Goal: Information Seeking & Learning: Learn about a topic

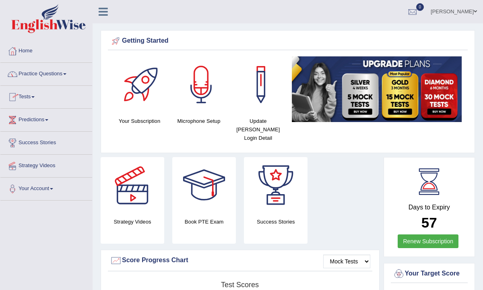
click at [59, 73] on link "Practice Questions" at bounding box center [46, 73] width 92 height 20
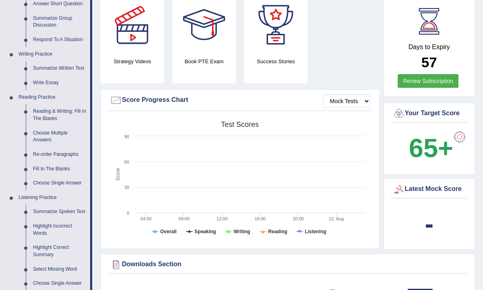
scroll to position [161, 0]
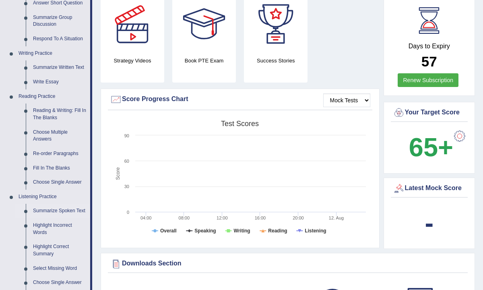
click at [48, 208] on link "Summarize Spoken Text" at bounding box center [59, 211] width 61 height 14
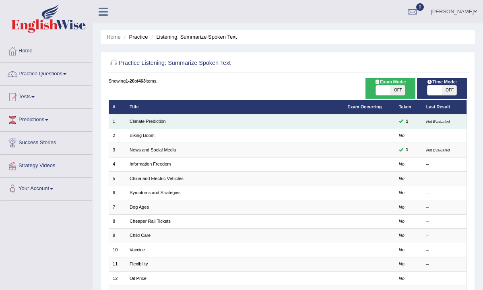
click at [168, 122] on td "Climate Prediction" at bounding box center [235, 121] width 218 height 14
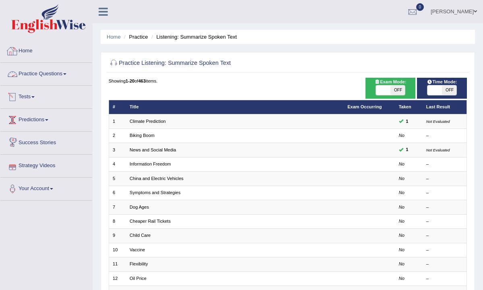
click at [39, 75] on link "Practice Questions" at bounding box center [46, 73] width 92 height 20
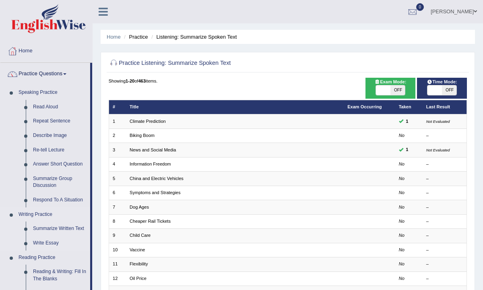
click at [7, 236] on li "Writing Practice Summarize Written Text Write Essay" at bounding box center [45, 228] width 90 height 43
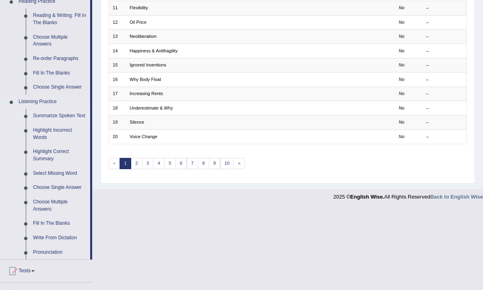
scroll to position [258, 0]
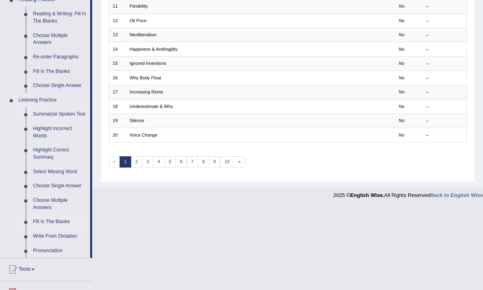
click at [41, 227] on link "Fill In The Blanks" at bounding box center [59, 222] width 61 height 14
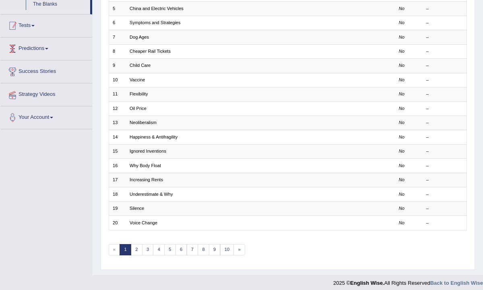
scroll to position [132, 0]
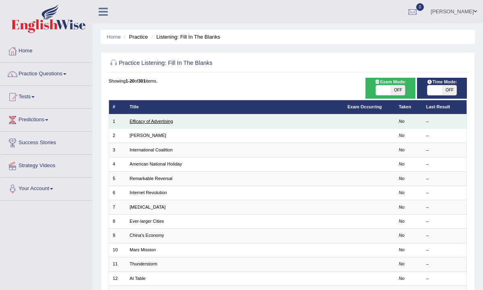
click at [159, 120] on link "Efficacy of Advertising" at bounding box center [151, 121] width 43 height 5
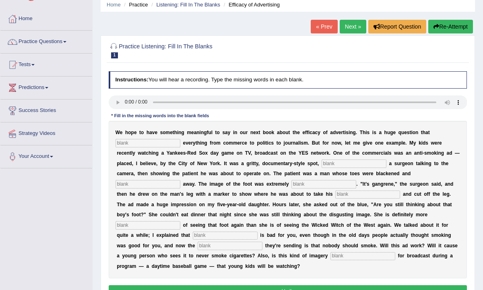
scroll to position [48, 0]
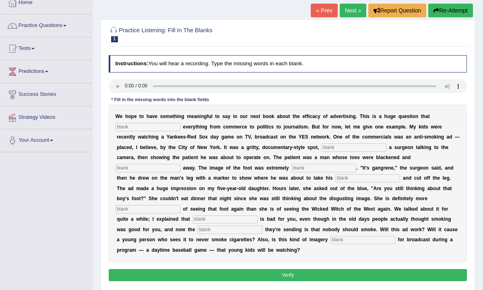
click at [132, 128] on input "text" at bounding box center [148, 127] width 65 height 8
type input "impect"
click at [262, 225] on input "text" at bounding box center [230, 229] width 65 height 8
type input "massage"
click at [331, 242] on input "text" at bounding box center [363, 240] width 65 height 8
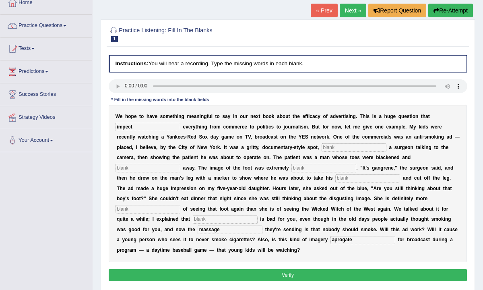
type input "aprogate"
click at [67, 25] on link "Practice Questions" at bounding box center [46, 24] width 92 height 20
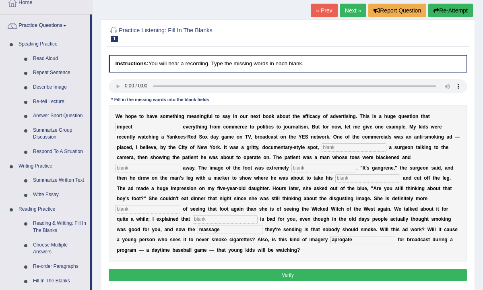
click at [13, 238] on li "Reading Practice Reading & Writing: Fill In The Blanks Choose Multiple Answers …" at bounding box center [45, 252] width 90 height 100
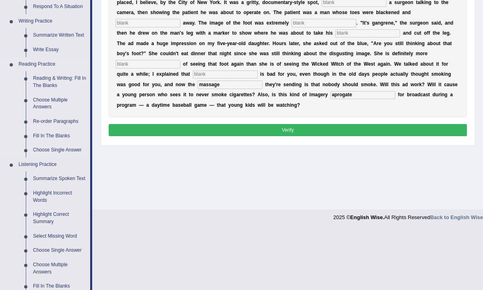
scroll to position [209, 0]
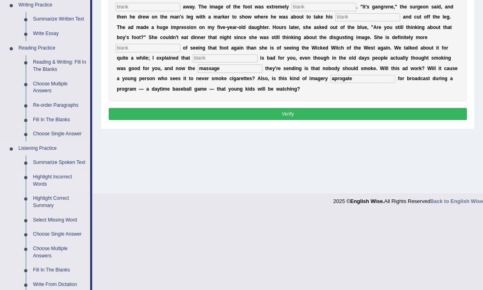
click at [56, 185] on link "Highlight Incorrect Words" at bounding box center [59, 180] width 61 height 21
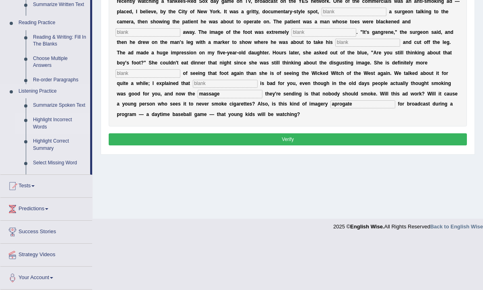
scroll to position [133, 0]
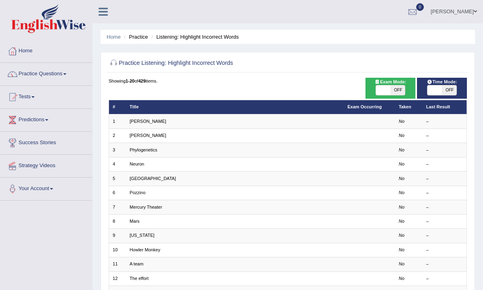
click at [155, 104] on th "Title" at bounding box center [235, 107] width 218 height 14
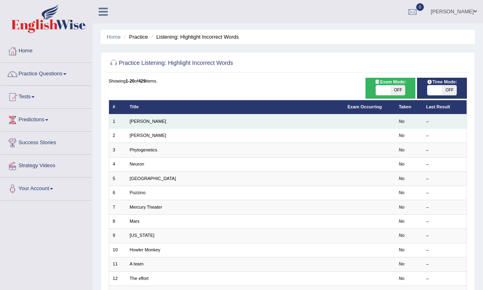
click at [151, 118] on td "[PERSON_NAME]" at bounding box center [235, 121] width 218 height 14
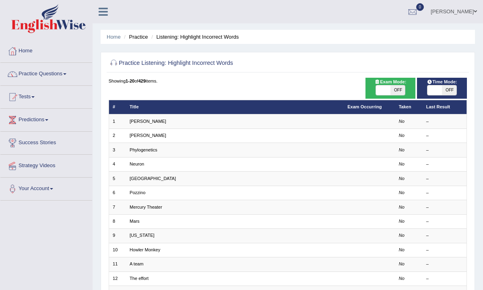
click at [74, 69] on link "Practice Questions" at bounding box center [46, 73] width 92 height 20
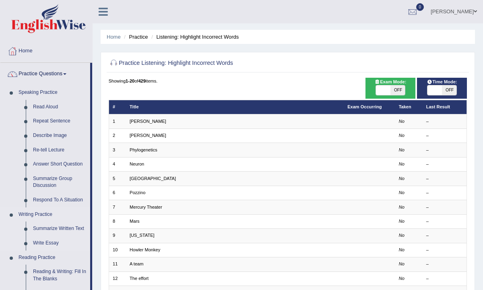
click at [9, 248] on li "Writing Practice Summarize Written Text Write Essay" at bounding box center [45, 228] width 90 height 43
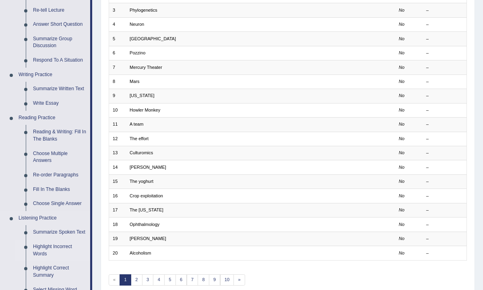
scroll to position [139, 0]
click at [50, 259] on link "Highlight Incorrect Words" at bounding box center [59, 250] width 61 height 21
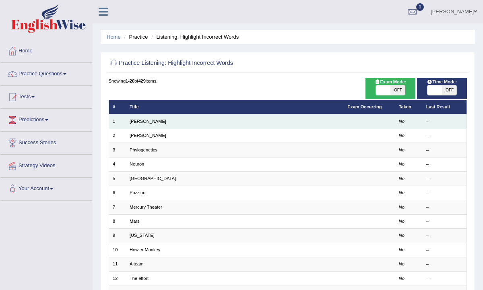
click at [192, 122] on td "[PERSON_NAME]" at bounding box center [235, 121] width 218 height 14
click at [146, 120] on td "[PERSON_NAME]" at bounding box center [235, 121] width 218 height 14
click at [138, 120] on link "[PERSON_NAME]" at bounding box center [148, 121] width 37 height 5
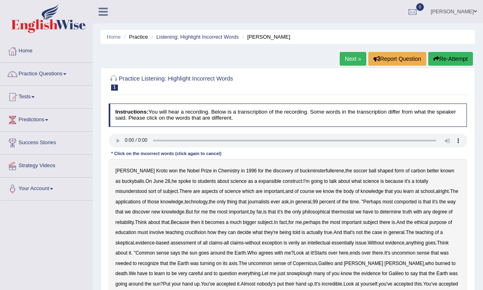
click at [72, 229] on div "Toggle navigation Home Practice Questions Speaking Practice Read Aloud Repeat S…" at bounding box center [241, 209] width 483 height 419
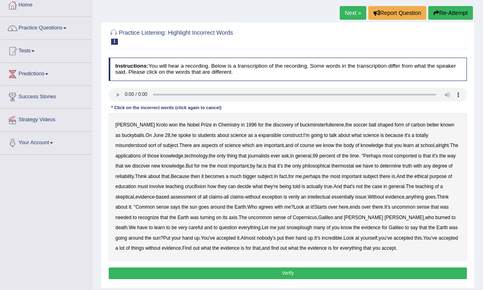
scroll to position [48, 0]
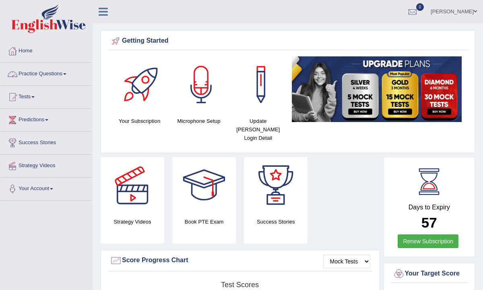
click at [55, 74] on link "Practice Questions" at bounding box center [46, 73] width 92 height 20
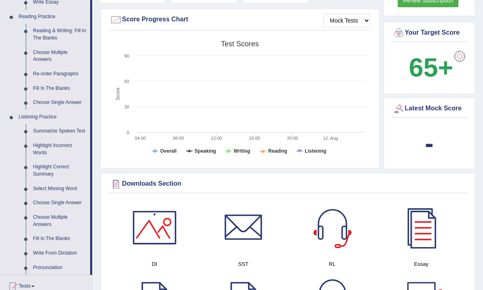
scroll to position [242, 0]
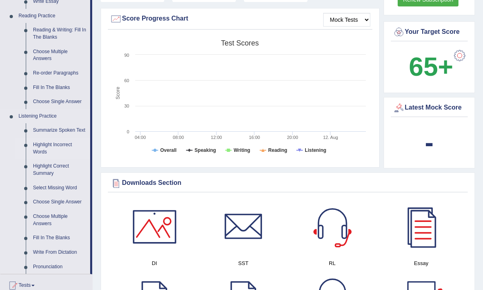
click at [54, 155] on link "Highlight Incorrect Words" at bounding box center [59, 148] width 61 height 21
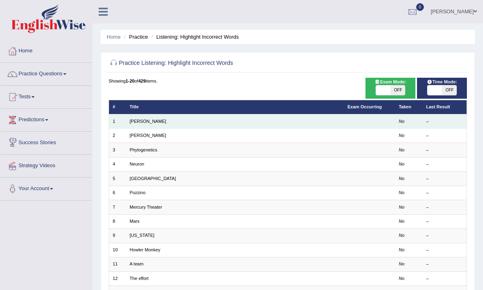
click at [185, 122] on td "[PERSON_NAME]" at bounding box center [235, 121] width 218 height 14
click at [141, 119] on link "[PERSON_NAME]" at bounding box center [148, 121] width 37 height 5
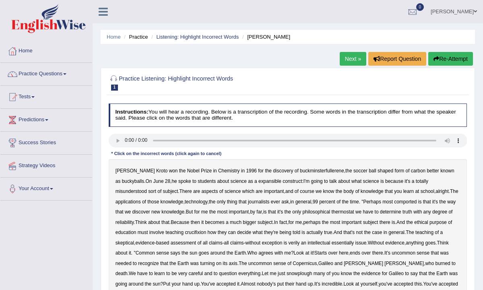
click at [81, 227] on div "Toggle navigation Home Practice Questions Speaking Practice Read Aloud Repeat S…" at bounding box center [241, 209] width 483 height 419
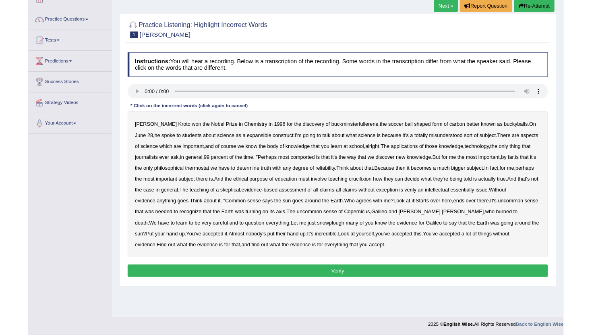
scroll to position [81, 0]
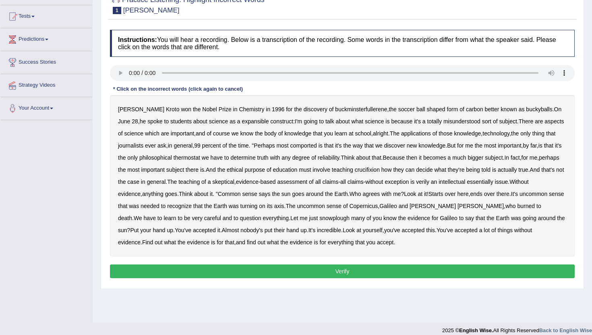
click at [270, 122] on b "construct" at bounding box center [281, 121] width 23 height 6
click at [301, 136] on b "knowledge" at bounding box center [297, 133] width 27 height 6
click at [380, 172] on b "crucifixion" at bounding box center [367, 169] width 25 height 6
click at [291, 195] on b "sun" at bounding box center [285, 193] width 9 height 6
click at [323, 220] on b "snowplough" at bounding box center [334, 218] width 30 height 6
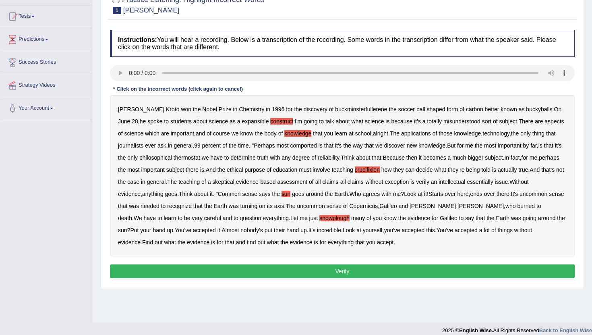
click at [122, 230] on b "sun" at bounding box center [122, 230] width 9 height 6
click at [139, 244] on b "evidence" at bounding box center [129, 242] width 23 height 6
click at [348, 270] on button "Verify" at bounding box center [342, 271] width 465 height 14
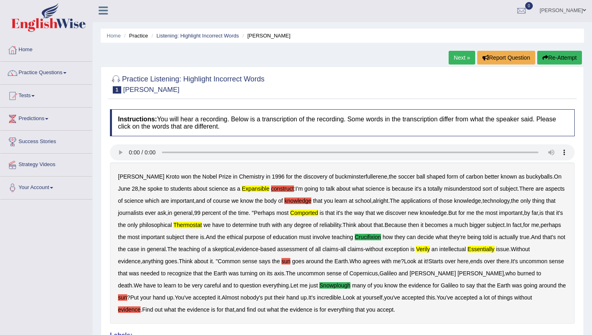
scroll to position [0, 0]
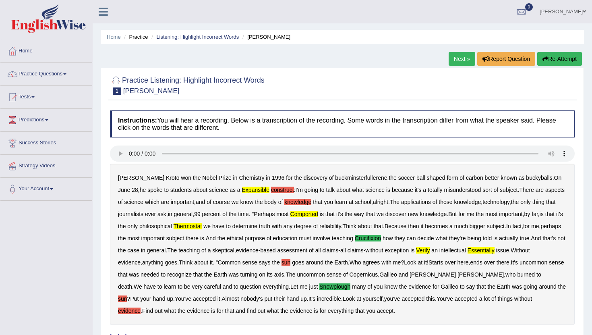
click at [455, 58] on link "Next »" at bounding box center [461, 59] width 27 height 14
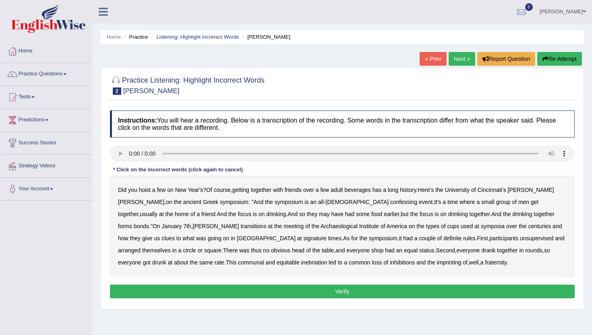
click at [296, 207] on div "Did you hoist a few on New Year's ? Of course , getting together with friends o…" at bounding box center [342, 226] width 465 height 101
click at [390, 201] on b "confessing" at bounding box center [403, 201] width 27 height 6
click at [346, 290] on button "Verify" at bounding box center [342, 291] width 465 height 14
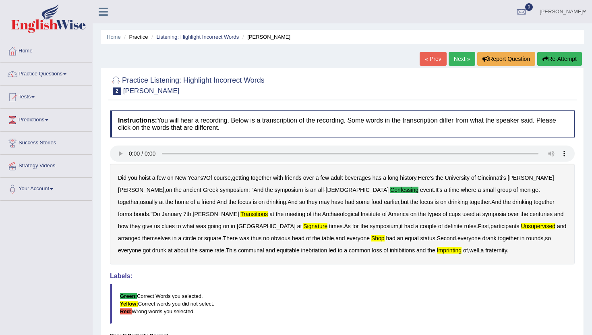
click at [460, 58] on link "Next »" at bounding box center [461, 59] width 27 height 14
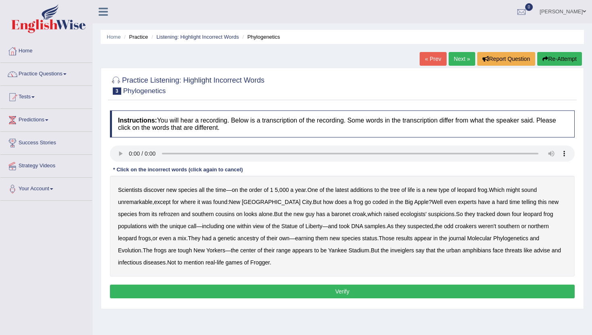
click at [372, 202] on b "coded" at bounding box center [379, 201] width 15 height 6
click at [159, 217] on b "refrozen" at bounding box center [169, 214] width 21 height 6
click at [331, 216] on b "baronet" at bounding box center [340, 214] width 19 height 6
click at [390, 251] on b "inveiglers" at bounding box center [402, 250] width 24 height 6
click at [533, 250] on b "advise" at bounding box center [541, 250] width 16 height 6
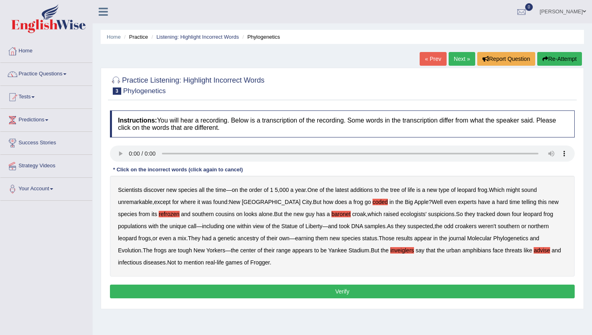
click at [344, 292] on button "Verify" at bounding box center [342, 291] width 465 height 14
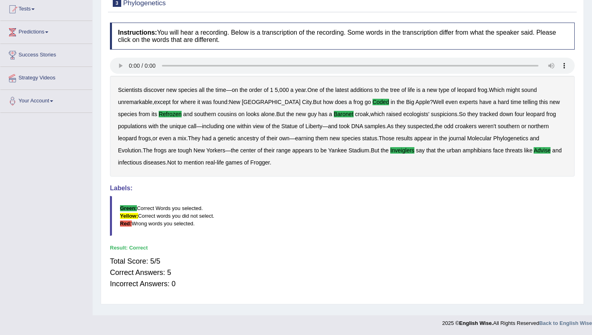
scroll to position [88, 0]
click at [76, 210] on div "Toggle navigation Home Practice Questions Speaking Practice Read Aloud Repeat S…" at bounding box center [296, 121] width 592 height 419
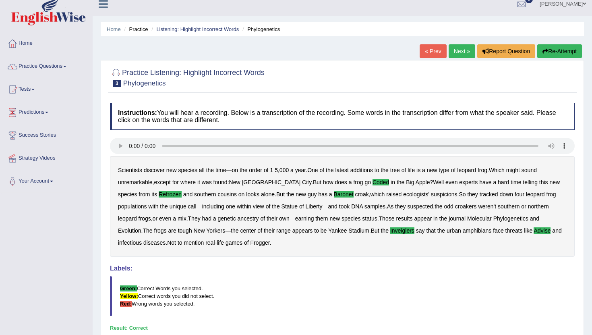
scroll to position [0, 0]
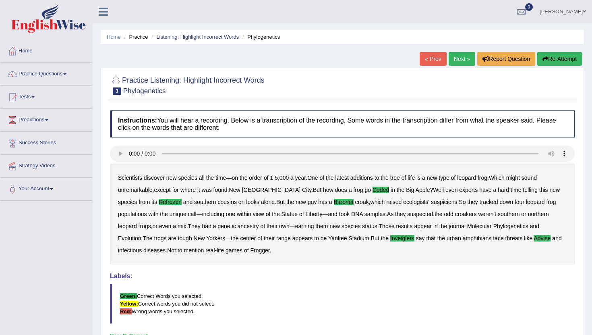
click at [460, 58] on link "Next »" at bounding box center [461, 59] width 27 height 14
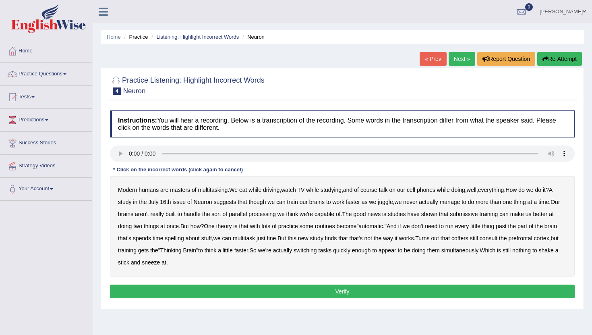
click at [453, 227] on b "run" at bounding box center [449, 226] width 8 height 6
click at [477, 213] on b "submissive" at bounding box center [464, 214] width 28 height 6
click at [469, 227] on b "every" at bounding box center [462, 226] width 14 height 6
click at [473, 227] on div "Modern humans are masters of multitasking . We eat while driving , watch TV whi…" at bounding box center [342, 226] width 465 height 101
click at [468, 238] on b "coffers" at bounding box center [459, 238] width 17 height 6
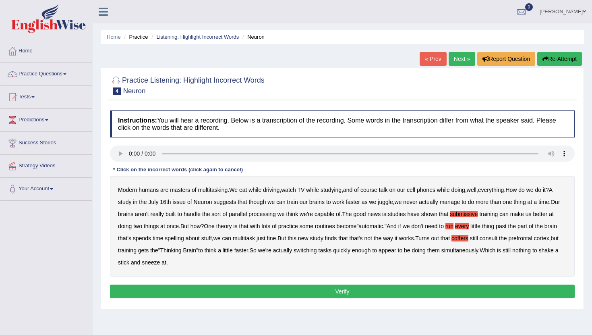
click at [343, 291] on button "Verify" at bounding box center [342, 291] width 465 height 14
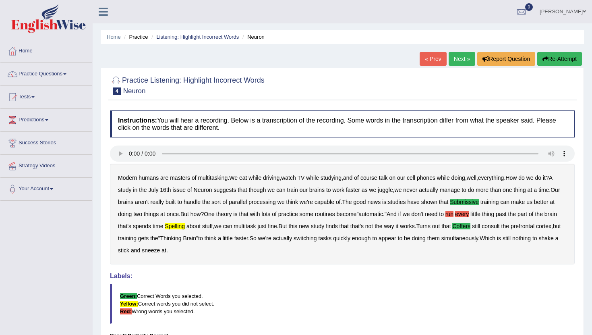
click at [445, 308] on blockquote "Green: Correct Words you selected. Yellow: Correct words you did not select. Re…" at bounding box center [342, 303] width 465 height 40
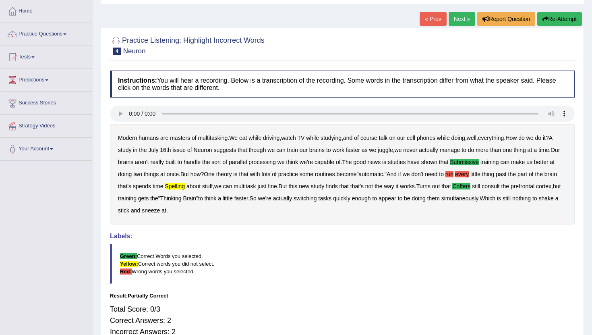
scroll to position [24, 0]
